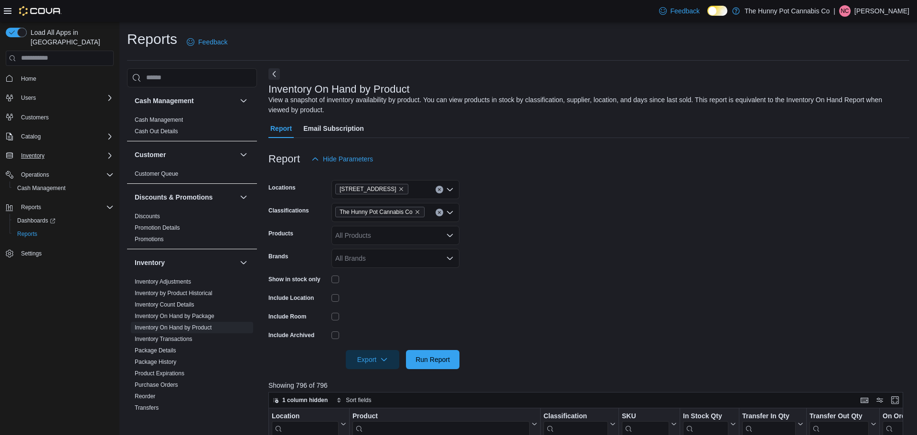
click at [99, 150] on div "Inventory" at bounding box center [65, 155] width 96 height 11
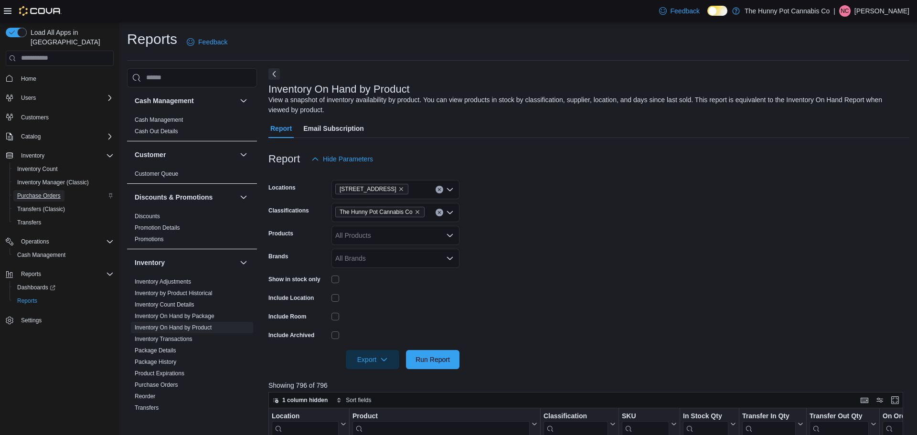
click at [50, 192] on span "Purchase Orders" at bounding box center [38, 196] width 43 height 8
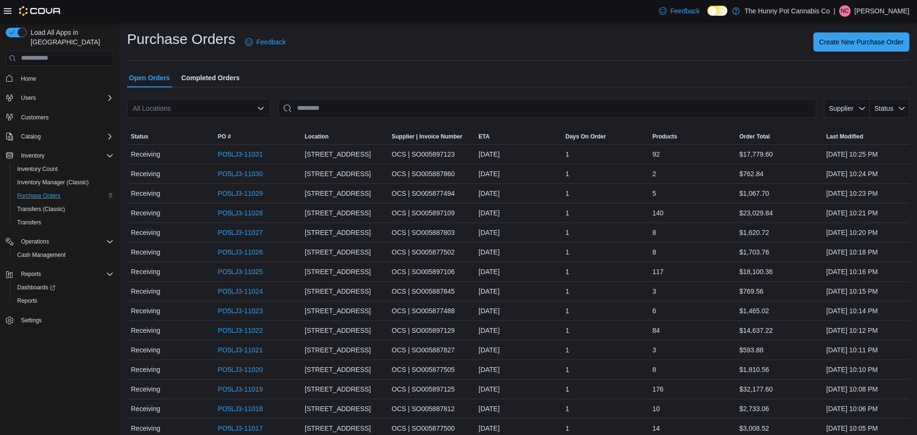
click at [237, 111] on div "All Locations" at bounding box center [198, 108] width 143 height 19
type input "***"
click at [233, 125] on div "1642 Merivale Rd" at bounding box center [204, 125] width 120 height 10
click at [246, 269] on link "PO5LJ3-10763" at bounding box center [240, 271] width 45 height 11
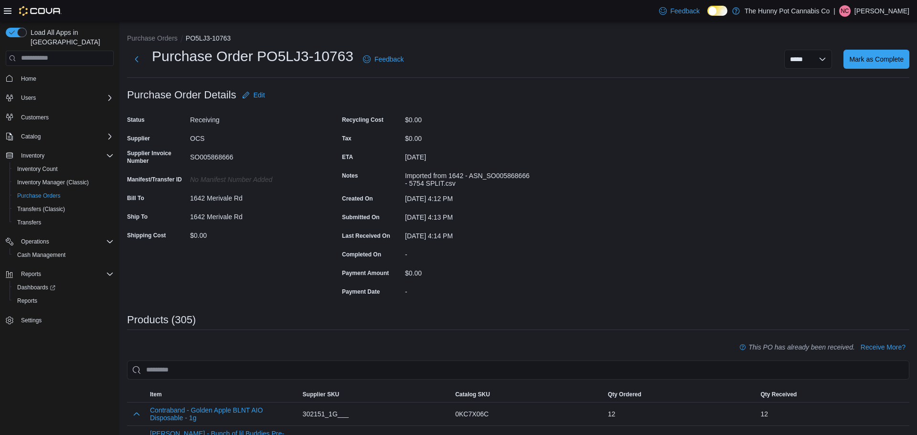
click at [258, 55] on h1 "Purchase Order PO5LJ3-10763" at bounding box center [252, 56] width 201 height 19
drag, startPoint x: 258, startPoint y: 55, endPoint x: 353, endPoint y: 57, distance: 95.0
click at [353, 57] on h1 "Purchase Order PO5LJ3-10763" at bounding box center [252, 56] width 201 height 19
copy h1 "PO5LJ3-10763"
